Goal: Transaction & Acquisition: Purchase product/service

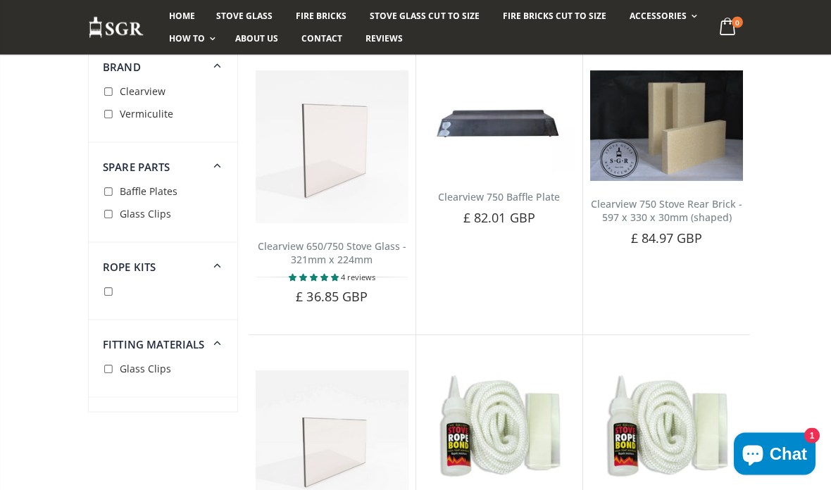
scroll to position [189, 0]
click at [357, 314] on span "Add to Cart" at bounding box center [339, 320] width 59 height 13
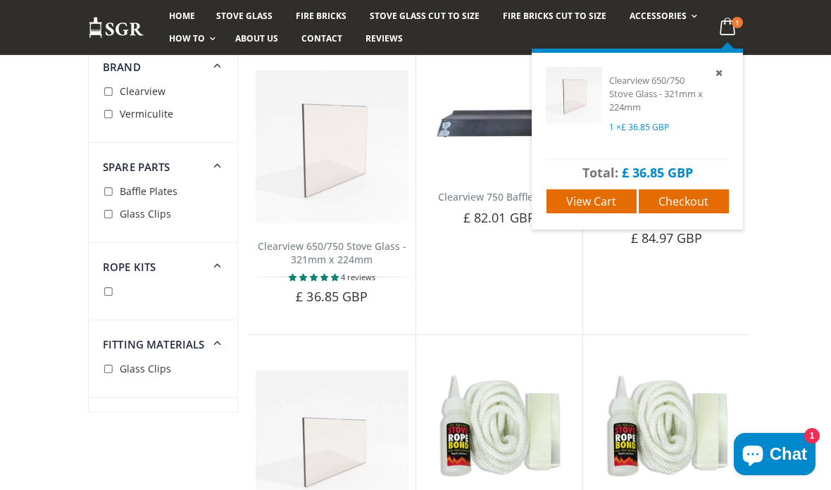
click at [655, 130] on span "£ 36.85 GBP" at bounding box center [645, 127] width 48 height 12
click at [615, 202] on span "View cart" at bounding box center [591, 201] width 50 height 15
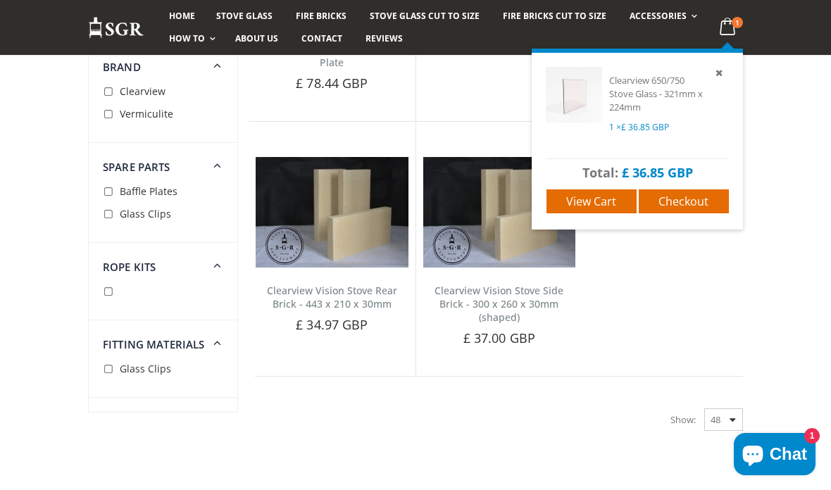
scroll to position [2148, 0]
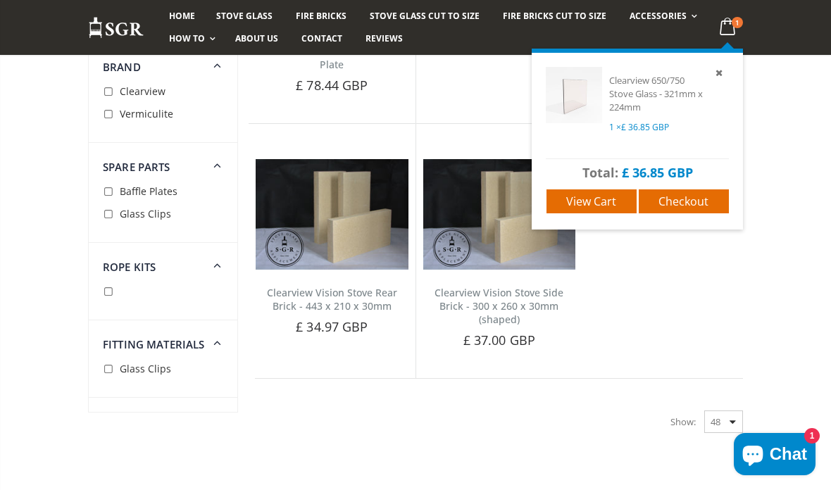
click at [219, 272] on icon at bounding box center [217, 264] width 17 height 16
click at [175, 268] on dt "Rope Kits" at bounding box center [163, 258] width 149 height 30
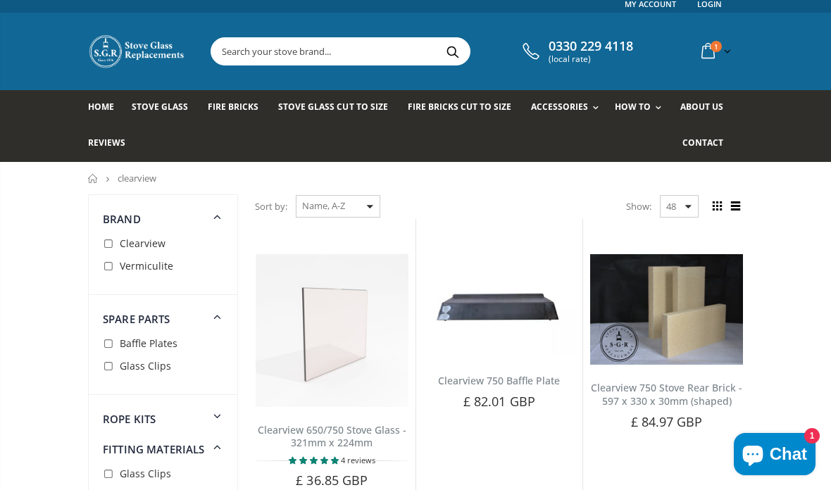
scroll to position [0, 0]
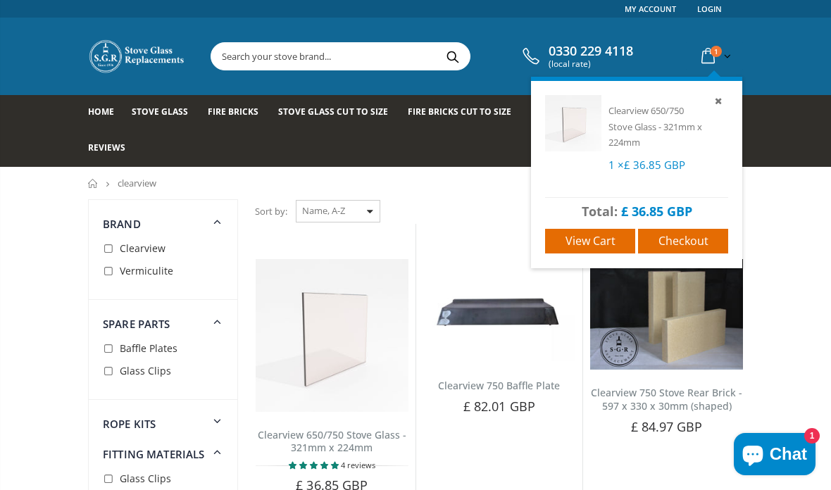
click at [120, 246] on span "Clearview" at bounding box center [143, 248] width 46 height 13
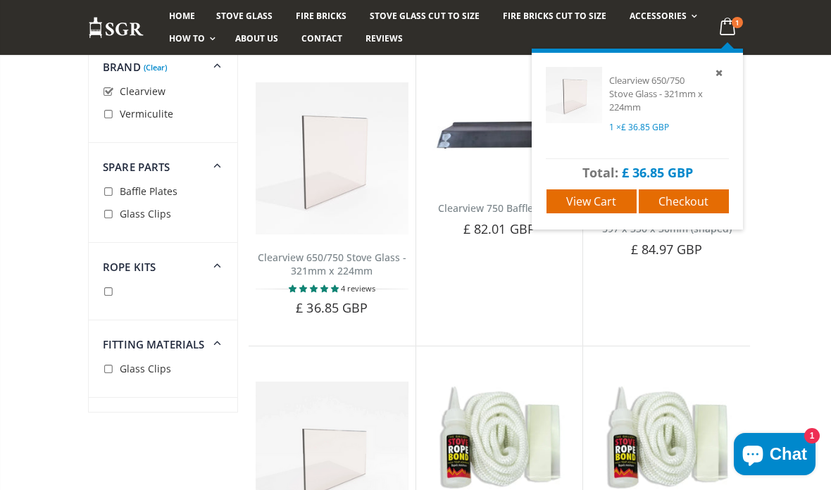
scroll to position [201, 0]
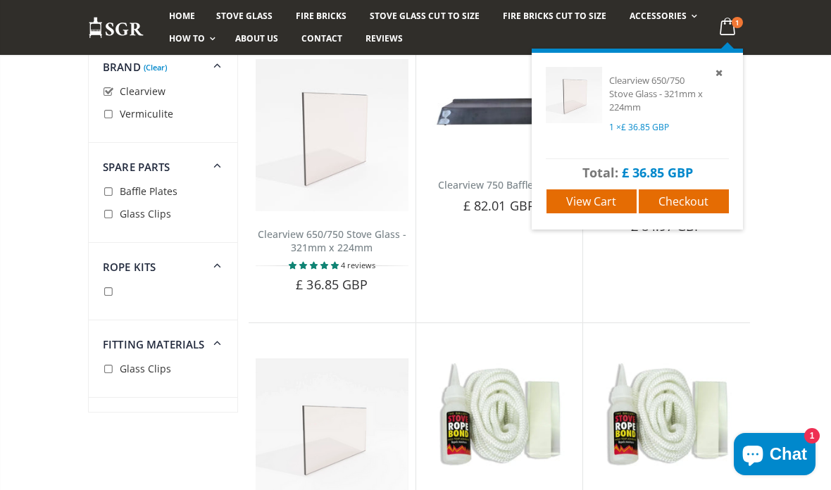
click at [118, 287] on li at bounding box center [165, 291] width 125 height 23
click at [115, 287] on input "checkbox" at bounding box center [110, 292] width 14 height 14
checkbox input "true"
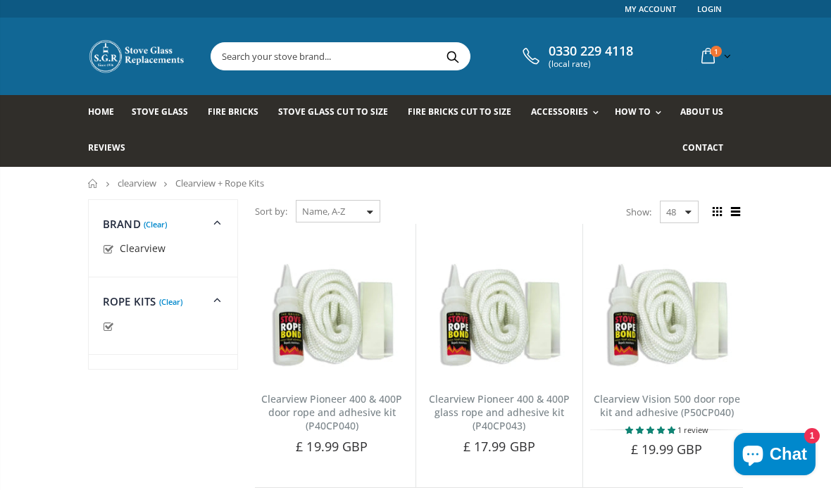
click at [691, 467] on span "Add to Cart" at bounding box center [673, 473] width 59 height 13
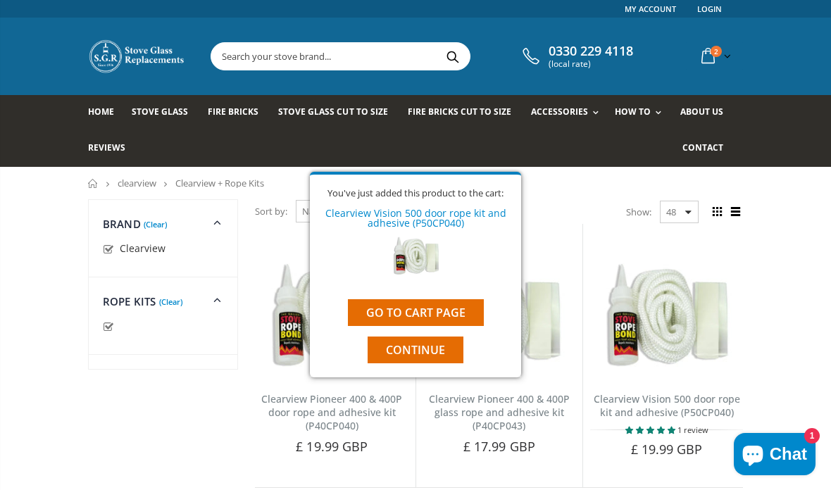
click at [453, 326] on link "Go to cart page" at bounding box center [416, 312] width 136 height 27
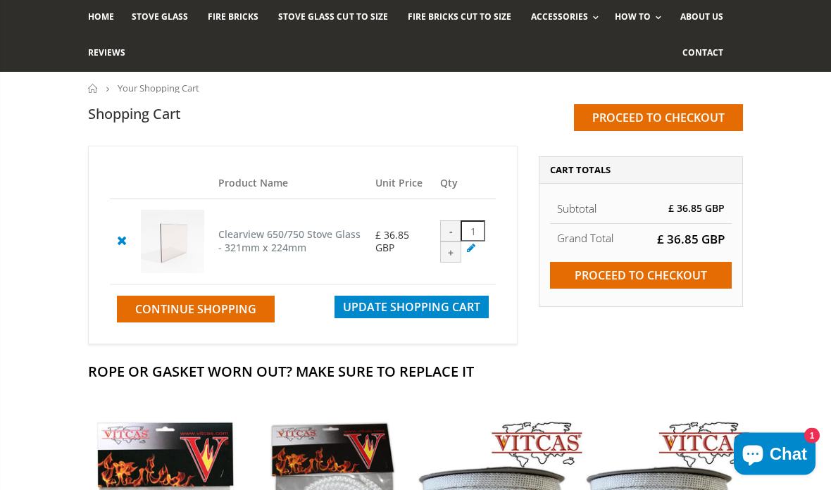
scroll to position [95, 0]
click at [461, 263] on div "+" at bounding box center [450, 252] width 21 height 21
type input "2"
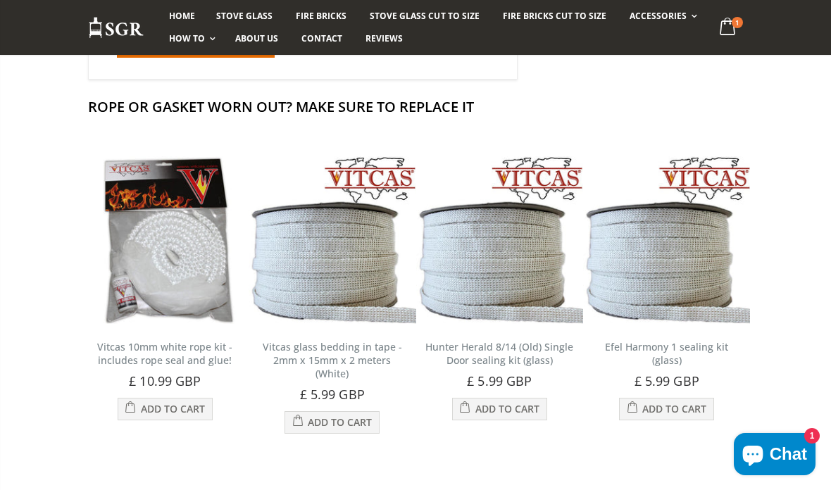
scroll to position [369, 0]
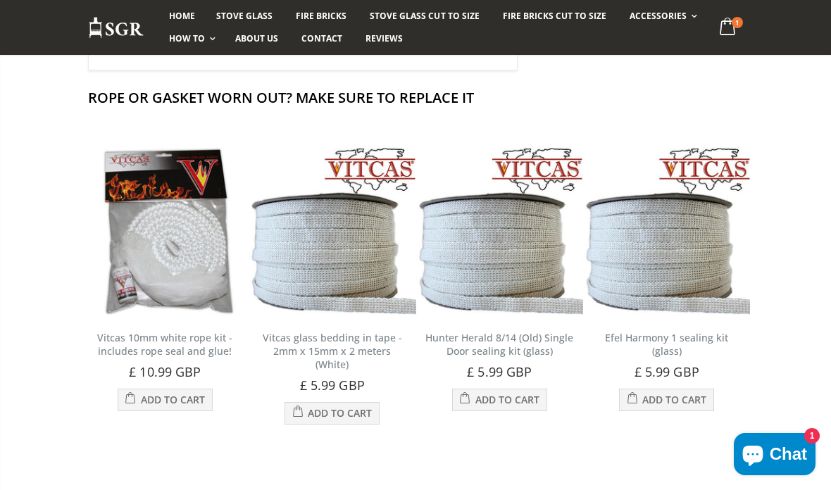
click at [337, 297] on img at bounding box center [333, 231] width 168 height 168
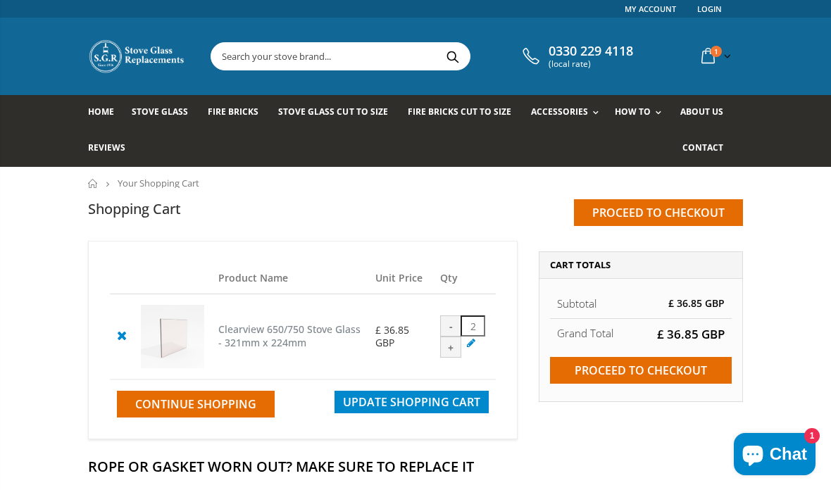
scroll to position [425, 0]
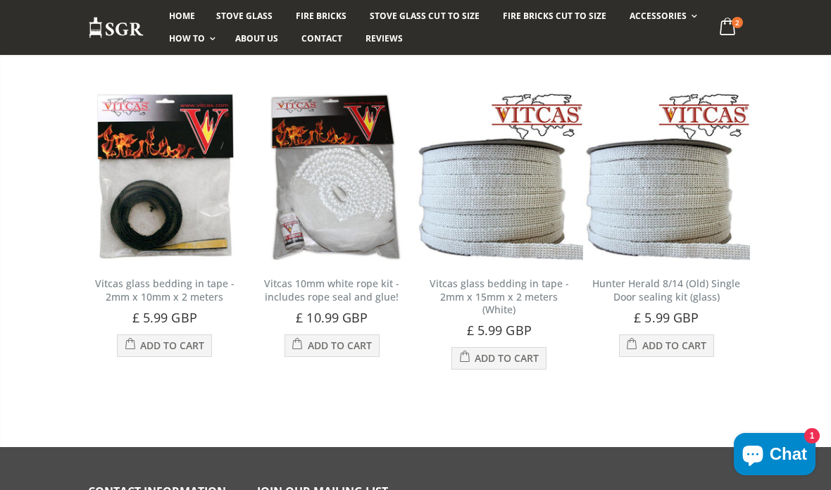
scroll to position [480, 0]
